Goal: Information Seeking & Learning: Learn about a topic

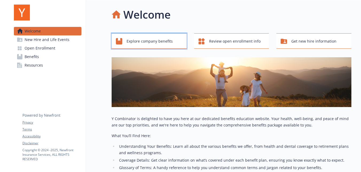
click at [156, 45] on span "Explore company benefits" at bounding box center [150, 41] width 46 height 10
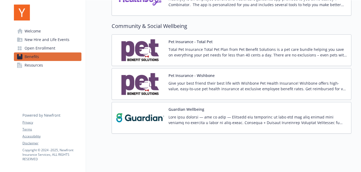
scroll to position [805, 0]
